Goal: Information Seeking & Learning: Learn about a topic

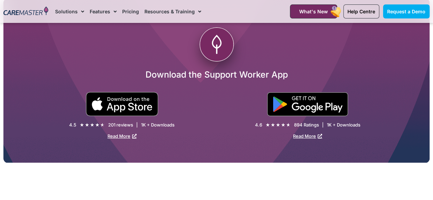
scroll to position [1272, 0]
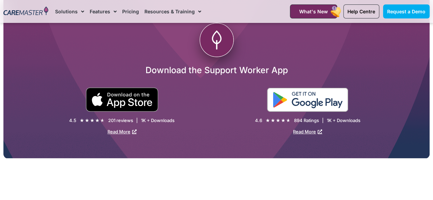
click at [318, 89] on img at bounding box center [307, 100] width 81 height 24
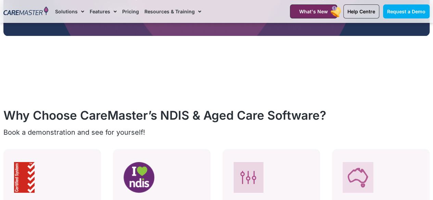
scroll to position [1140, 0]
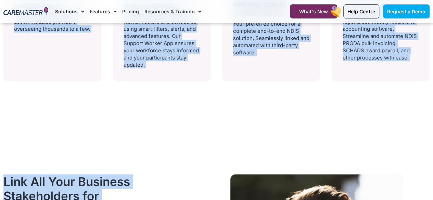
scroll to position [1551, 0]
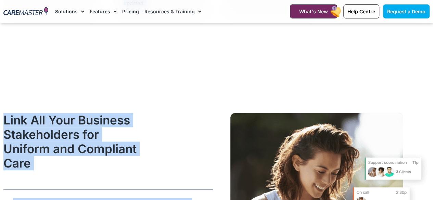
drag, startPoint x: 252, startPoint y: 197, endPoint x: 250, endPoint y: 211, distance: 14.2
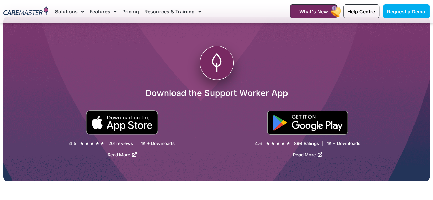
scroll to position [1235, 0]
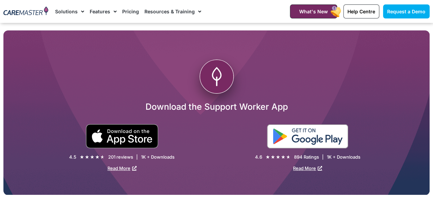
click at [312, 134] on img at bounding box center [307, 137] width 81 height 24
